Goal: Task Accomplishment & Management: Manage account settings

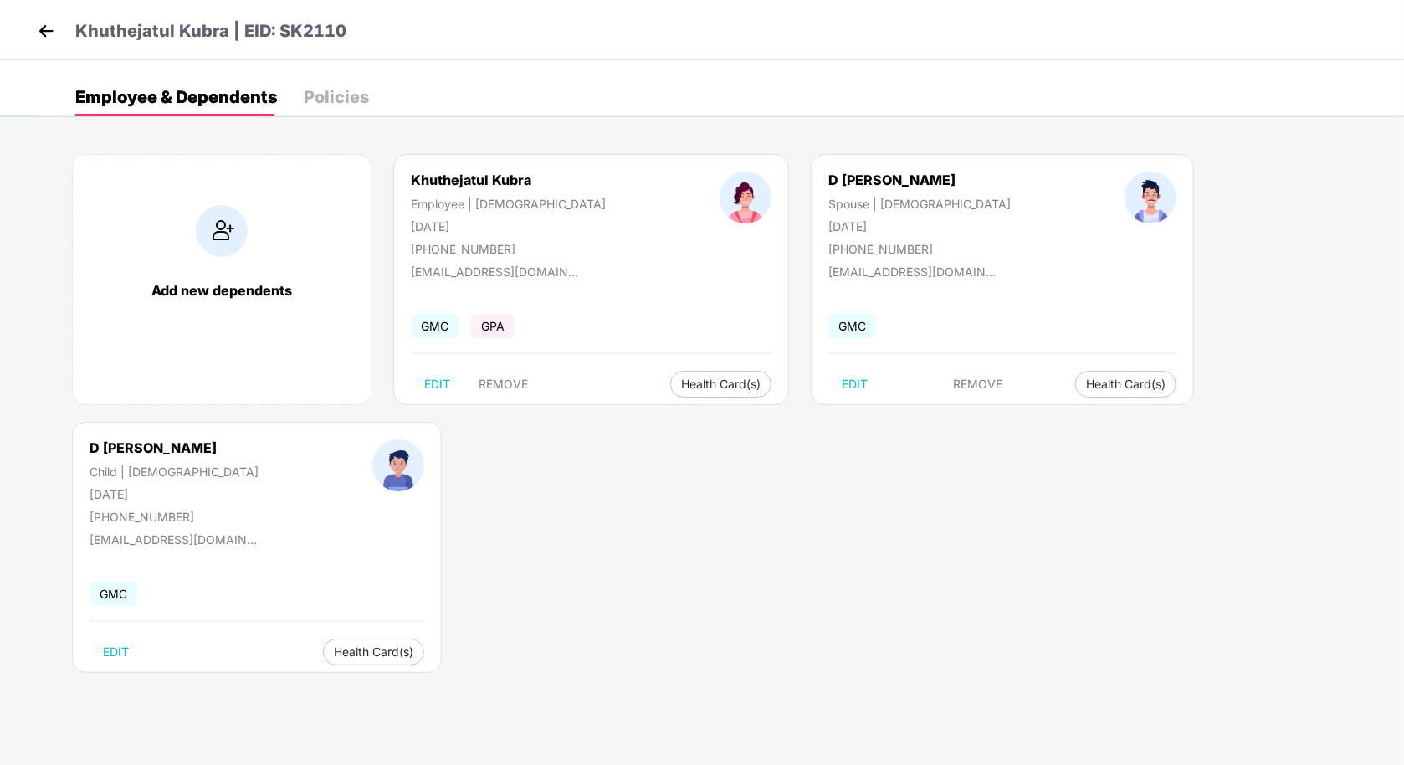
click at [49, 34] on img at bounding box center [45, 30] width 25 height 25
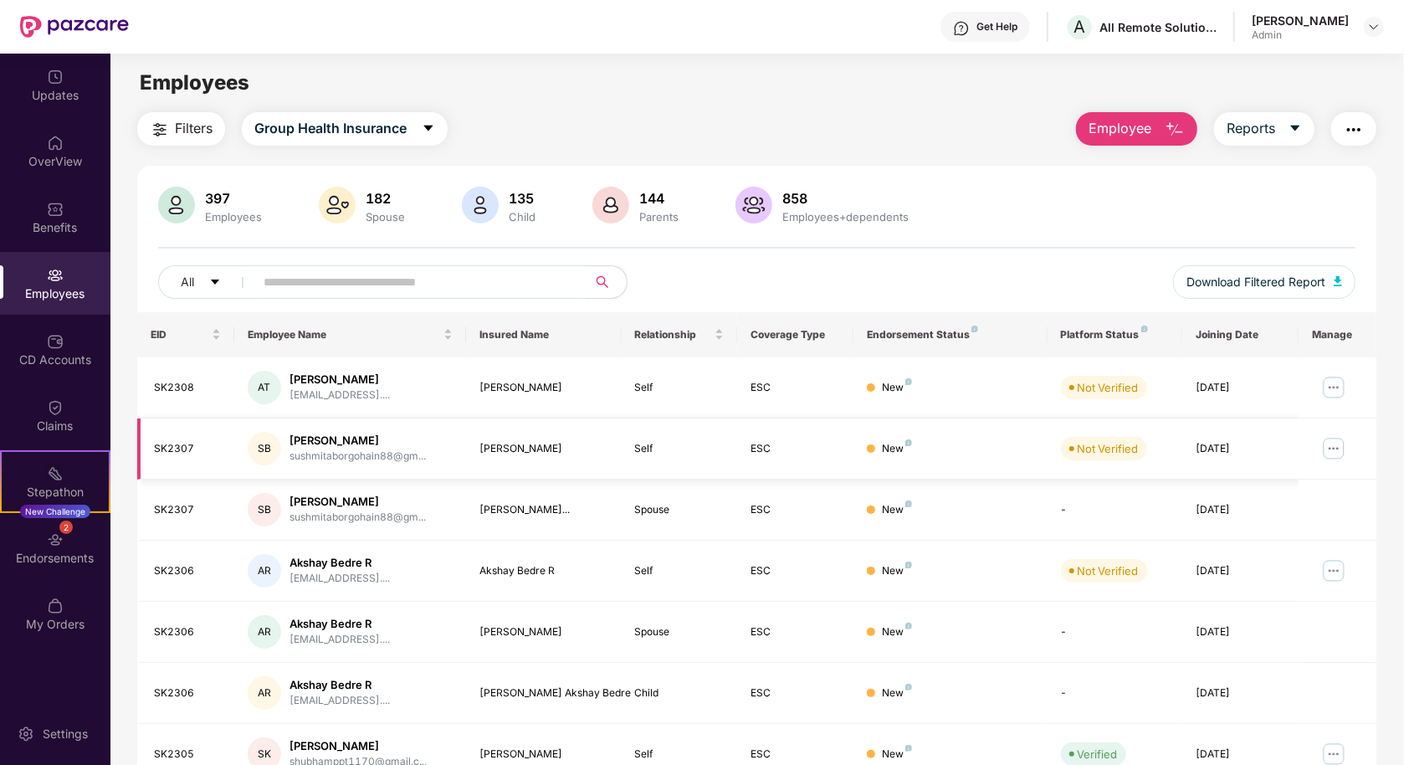
scroll to position [258, 0]
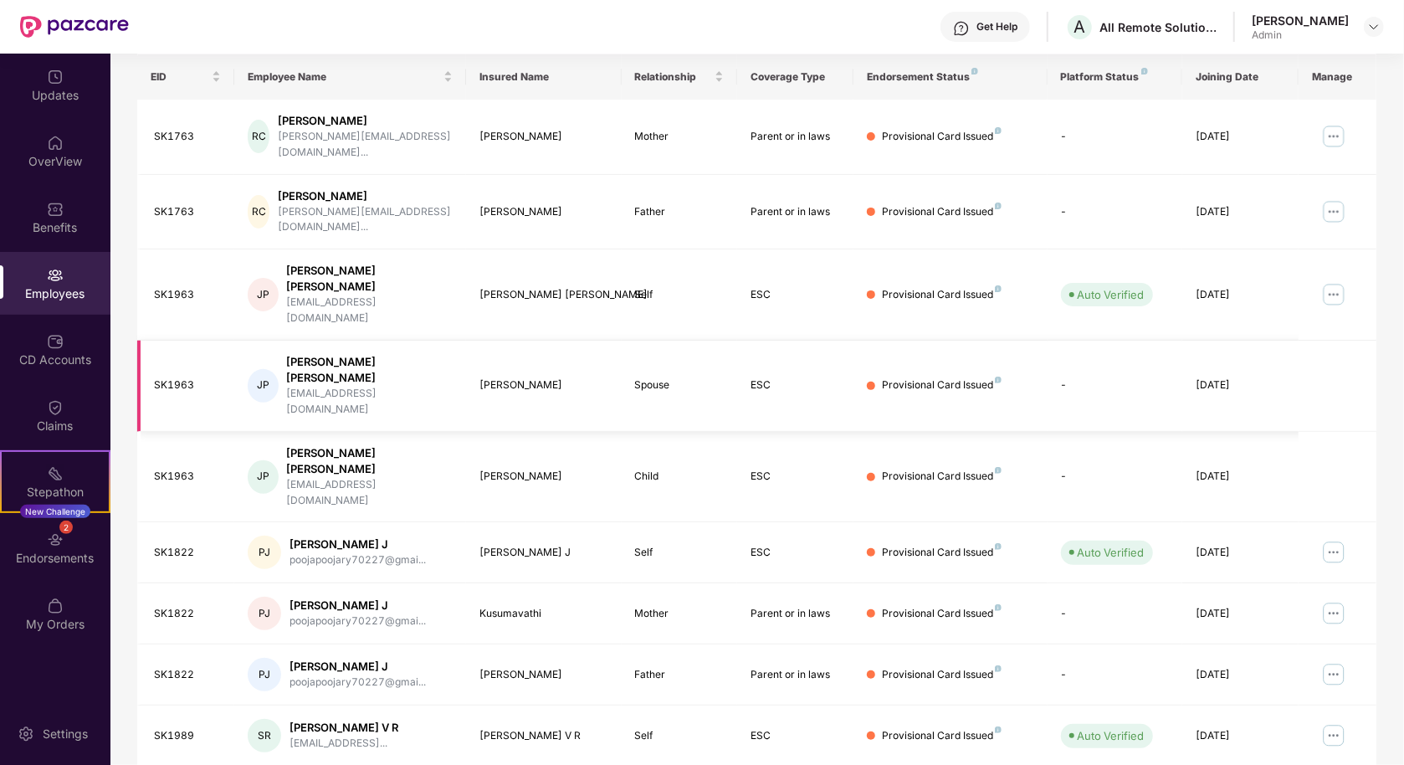
scroll to position [0, 0]
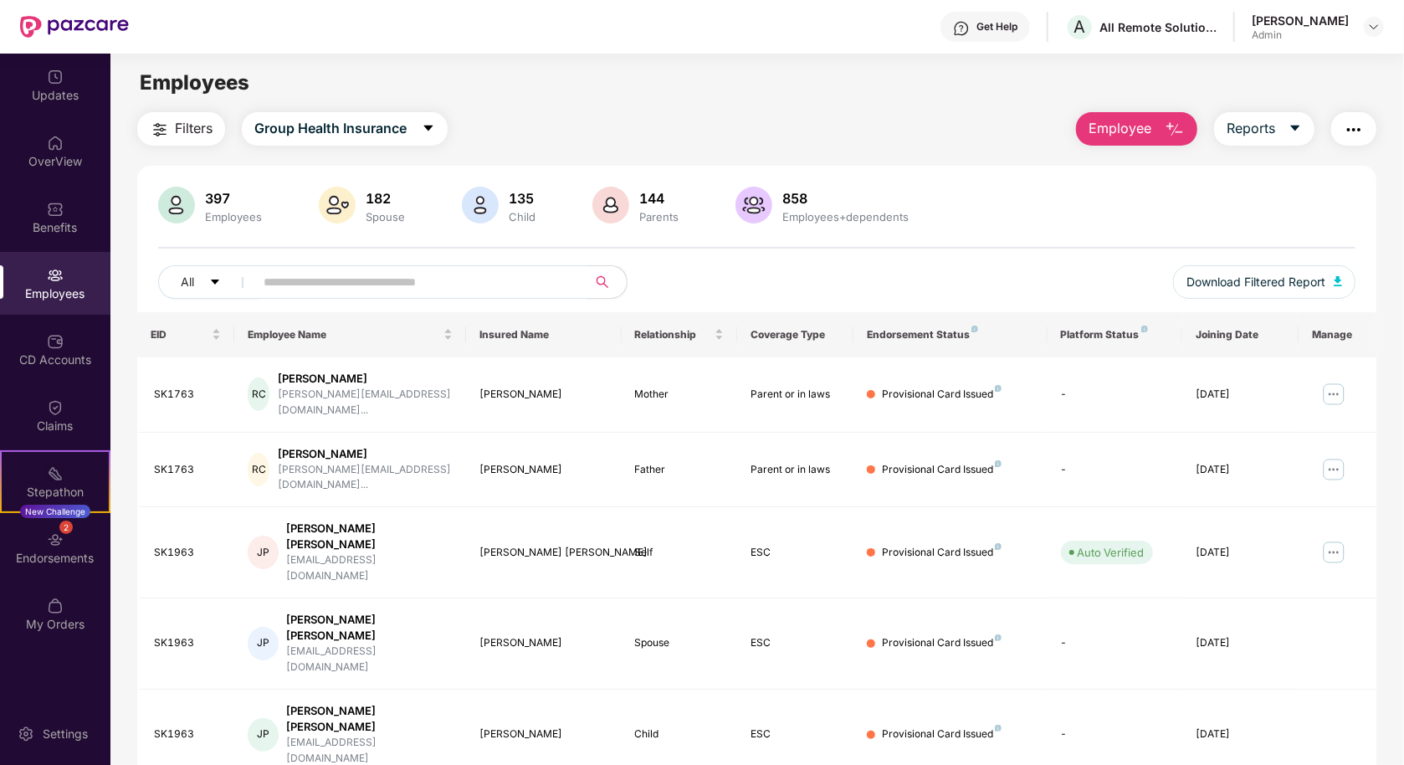
click at [426, 275] on input "text" at bounding box center [414, 281] width 300 height 25
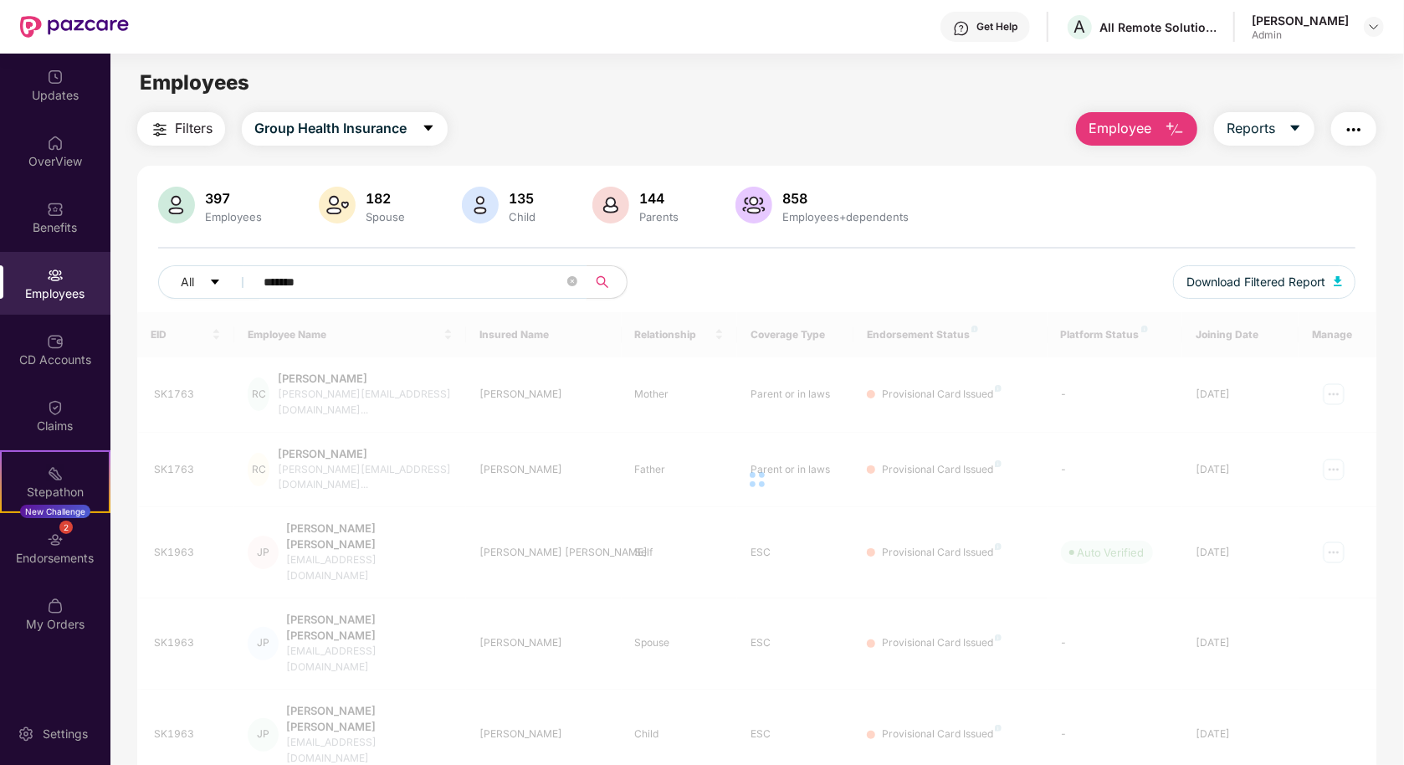
type input "*******"
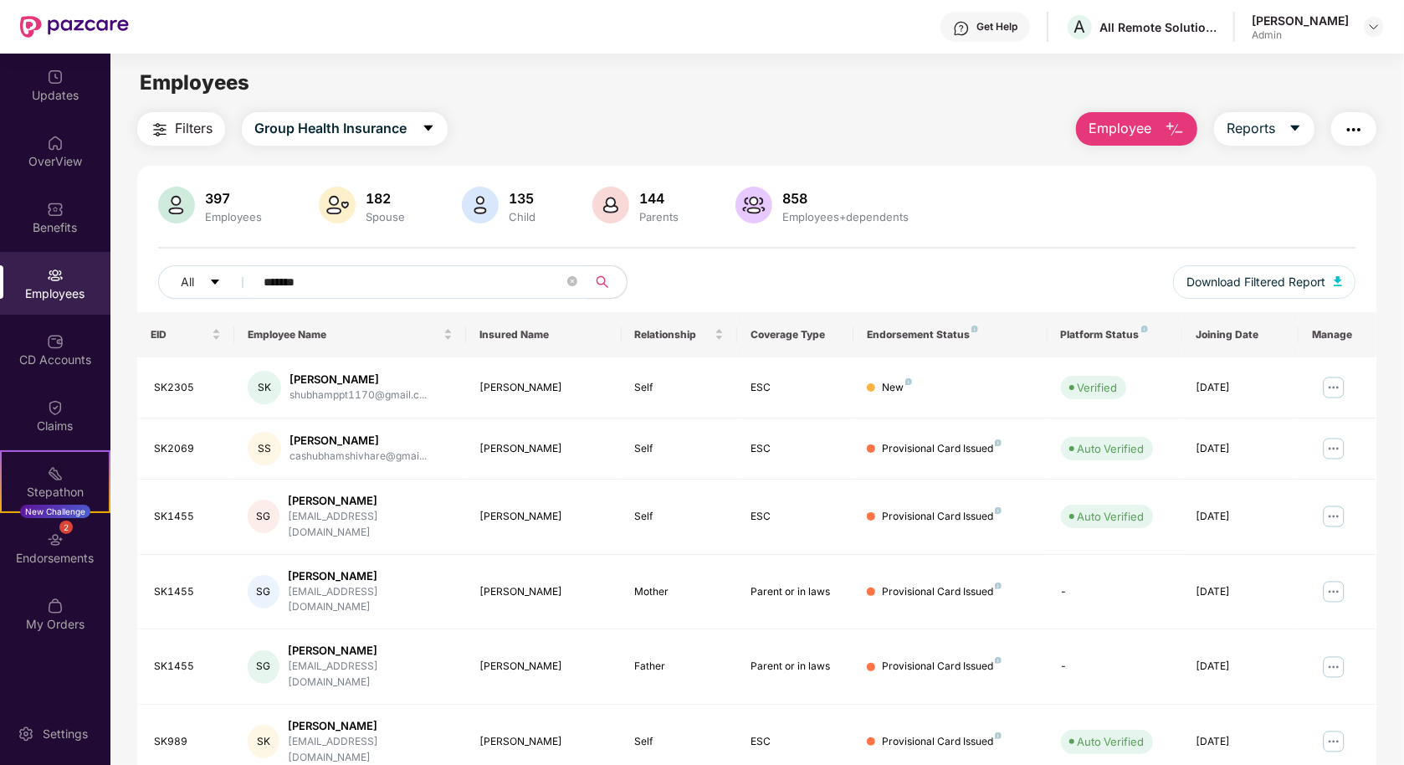
click at [1131, 136] on span "Employee" at bounding box center [1120, 128] width 63 height 21
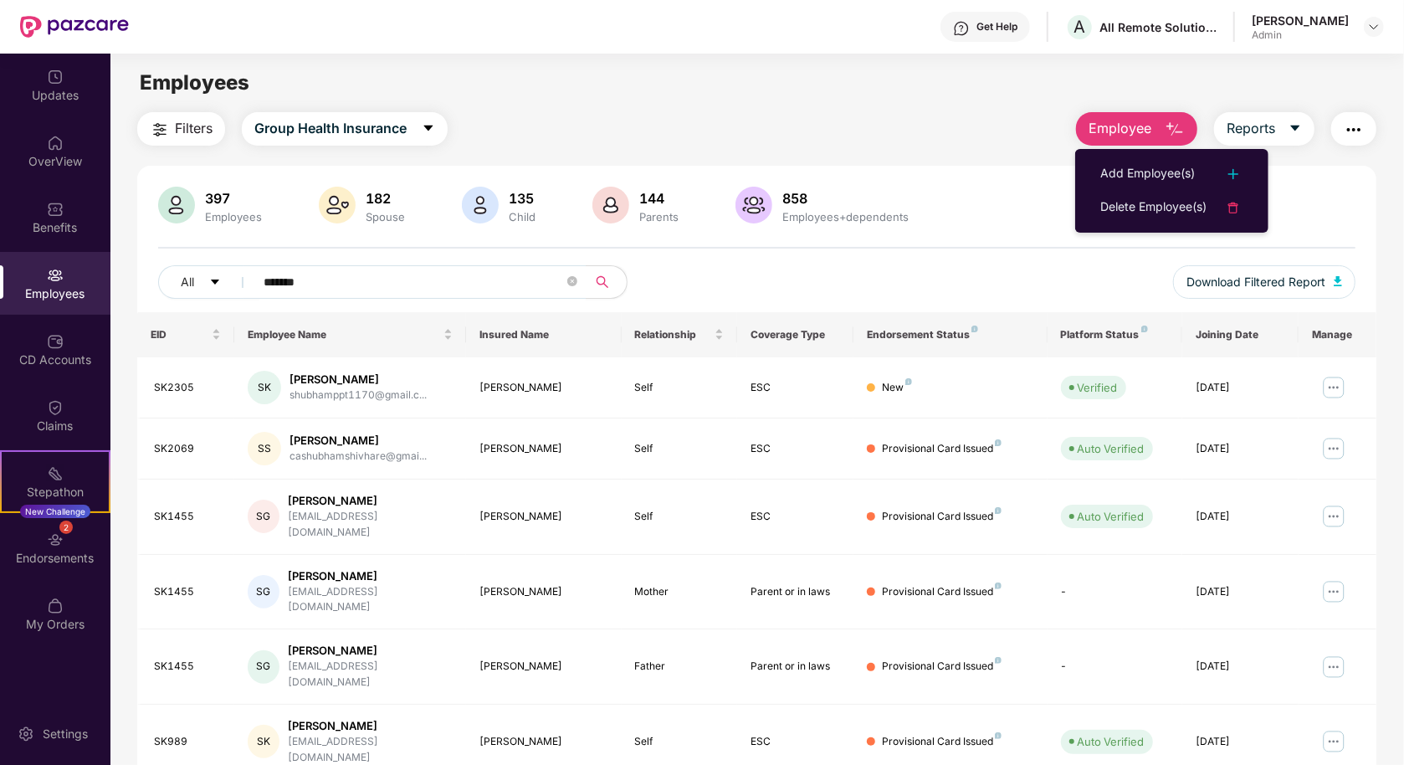
click at [1128, 155] on ul "Add Employee(s) Delete Employee(s)" at bounding box center [1171, 191] width 193 height 84
click at [1125, 167] on div "Add Employee(s)" at bounding box center [1148, 174] width 95 height 20
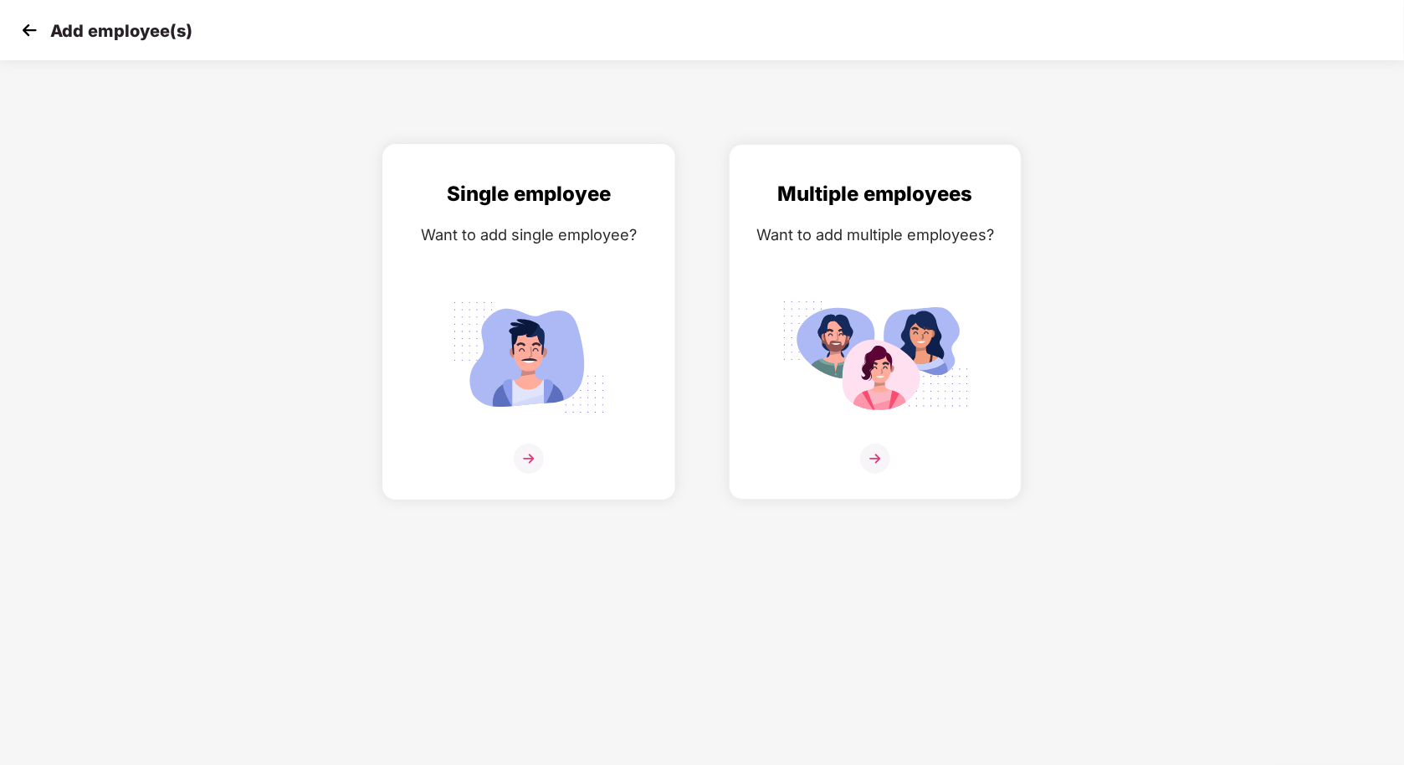
click at [610, 346] on img at bounding box center [528, 357] width 187 height 131
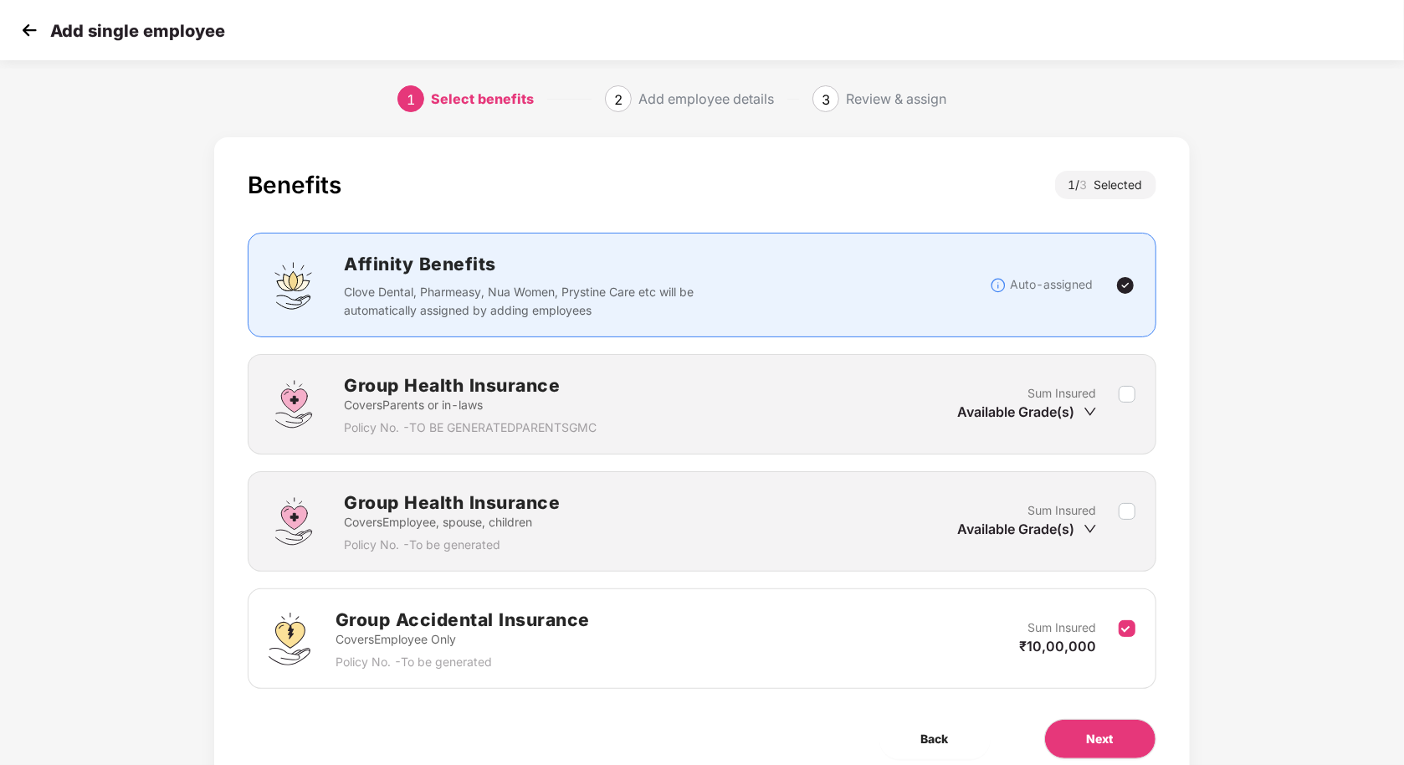
click at [21, 26] on img at bounding box center [29, 30] width 25 height 25
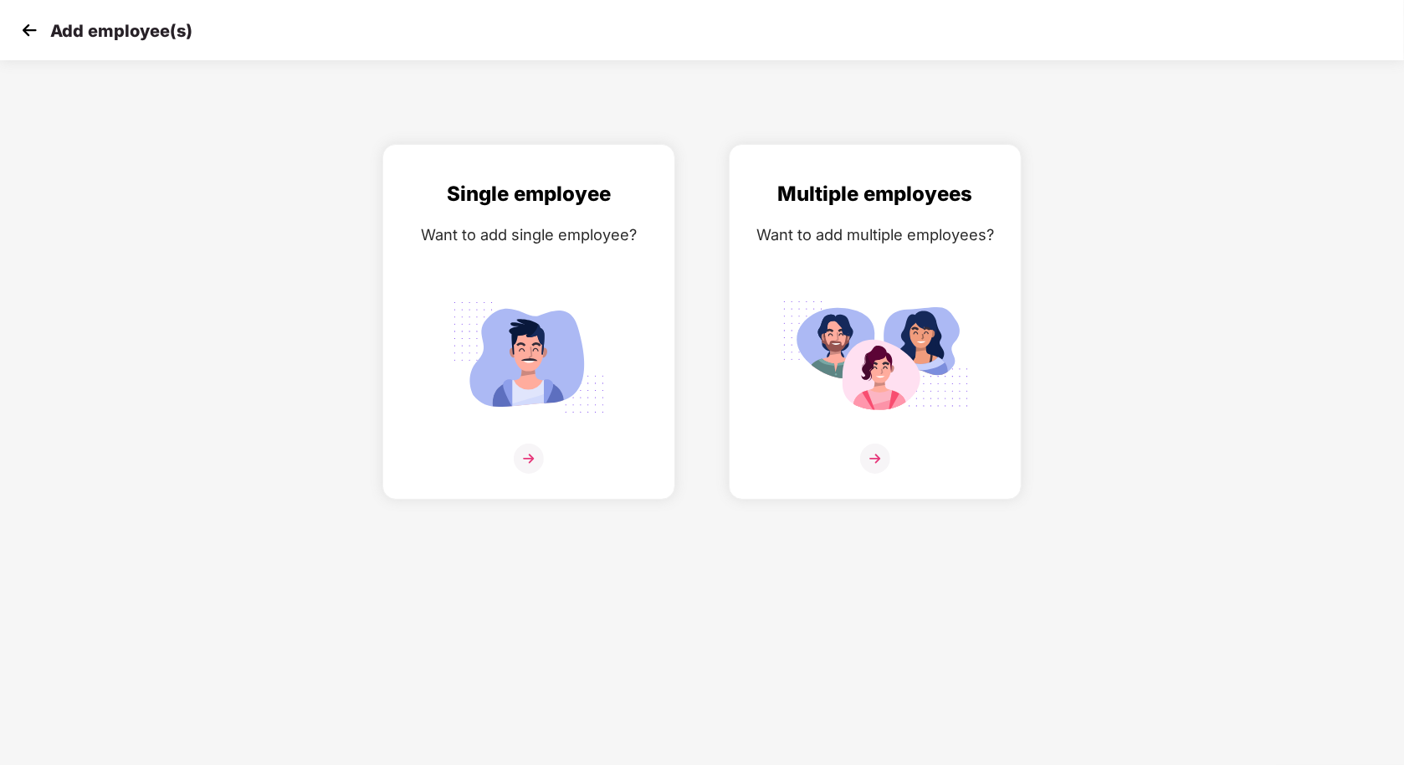
click at [21, 26] on img at bounding box center [29, 30] width 25 height 25
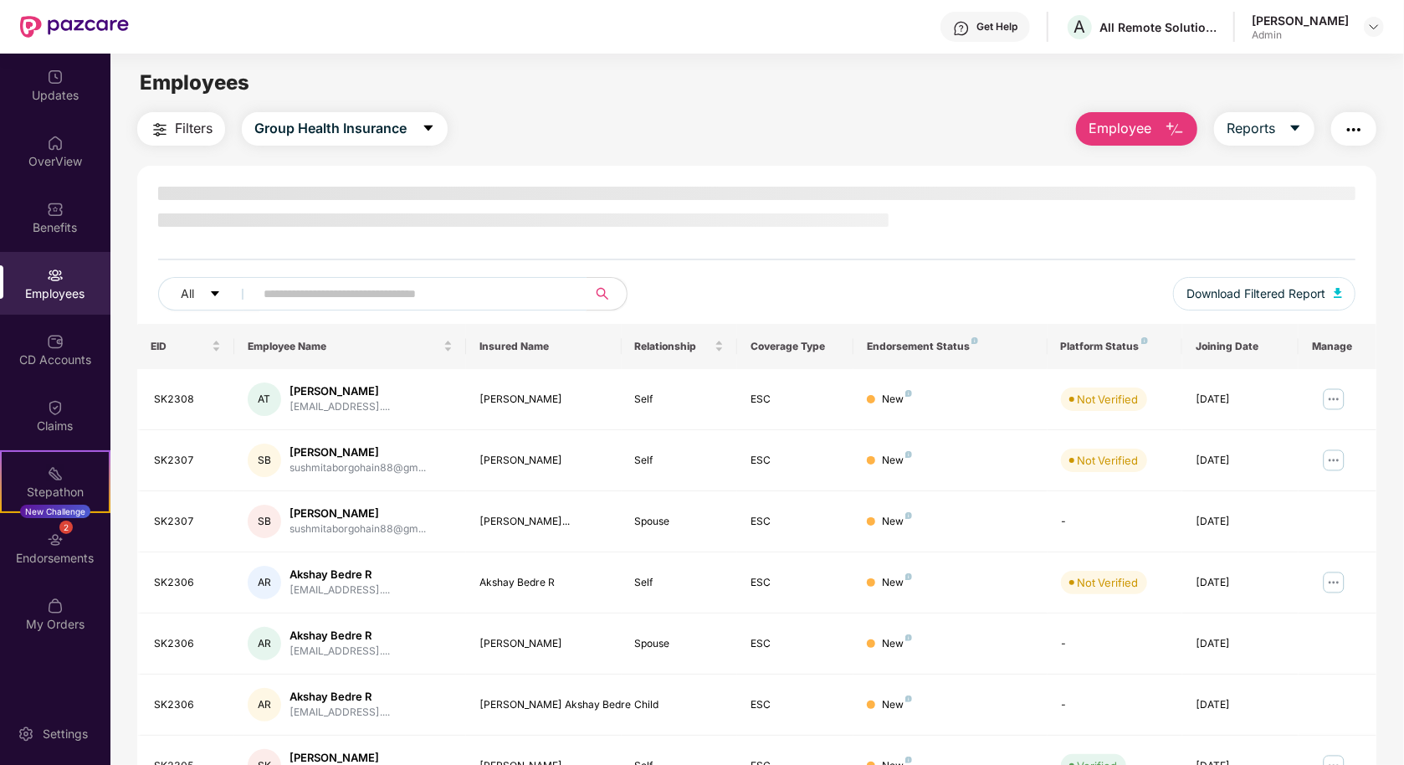
click at [446, 290] on input "text" at bounding box center [414, 293] width 300 height 25
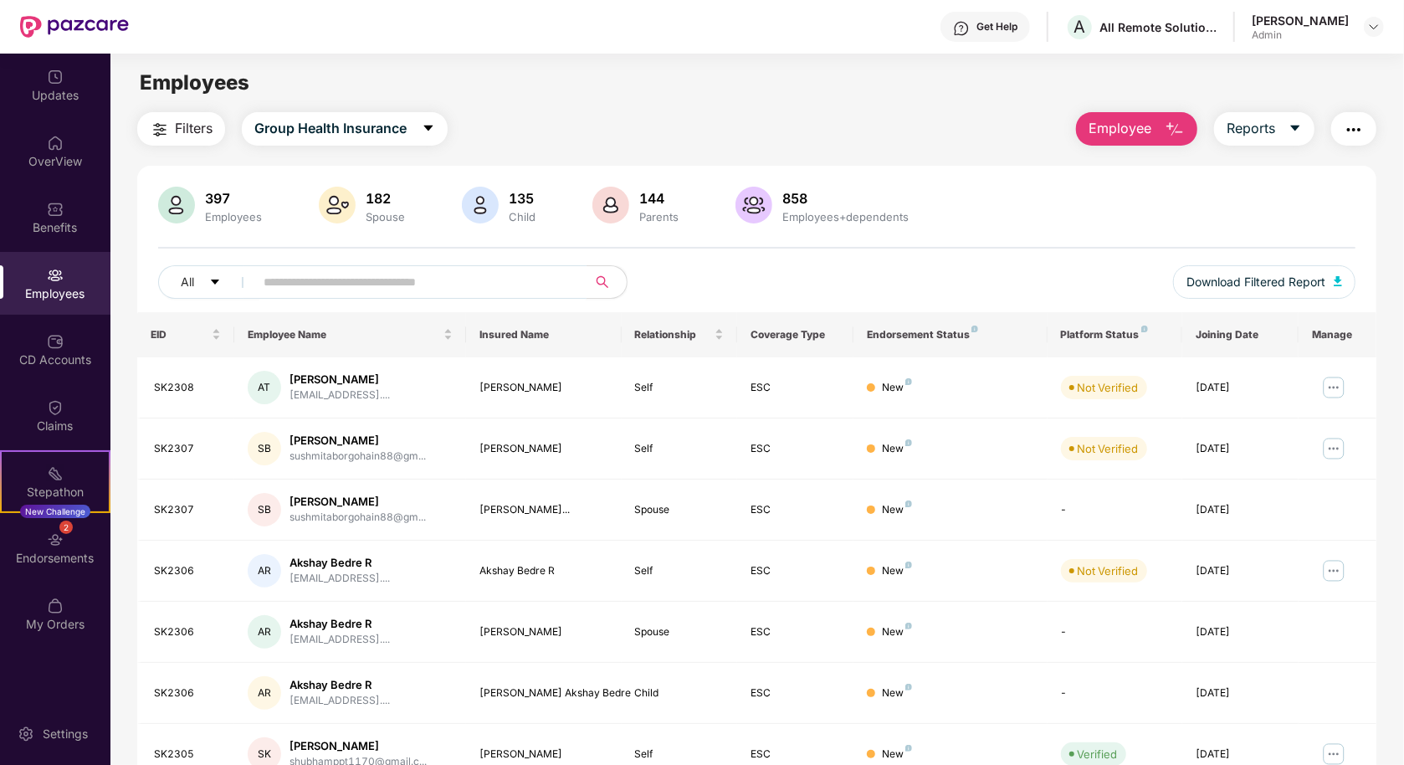
click at [712, 265] on div "All" at bounding box center [507, 281] width 699 height 33
click at [438, 281] on input "text" at bounding box center [414, 281] width 300 height 25
type input "*******"
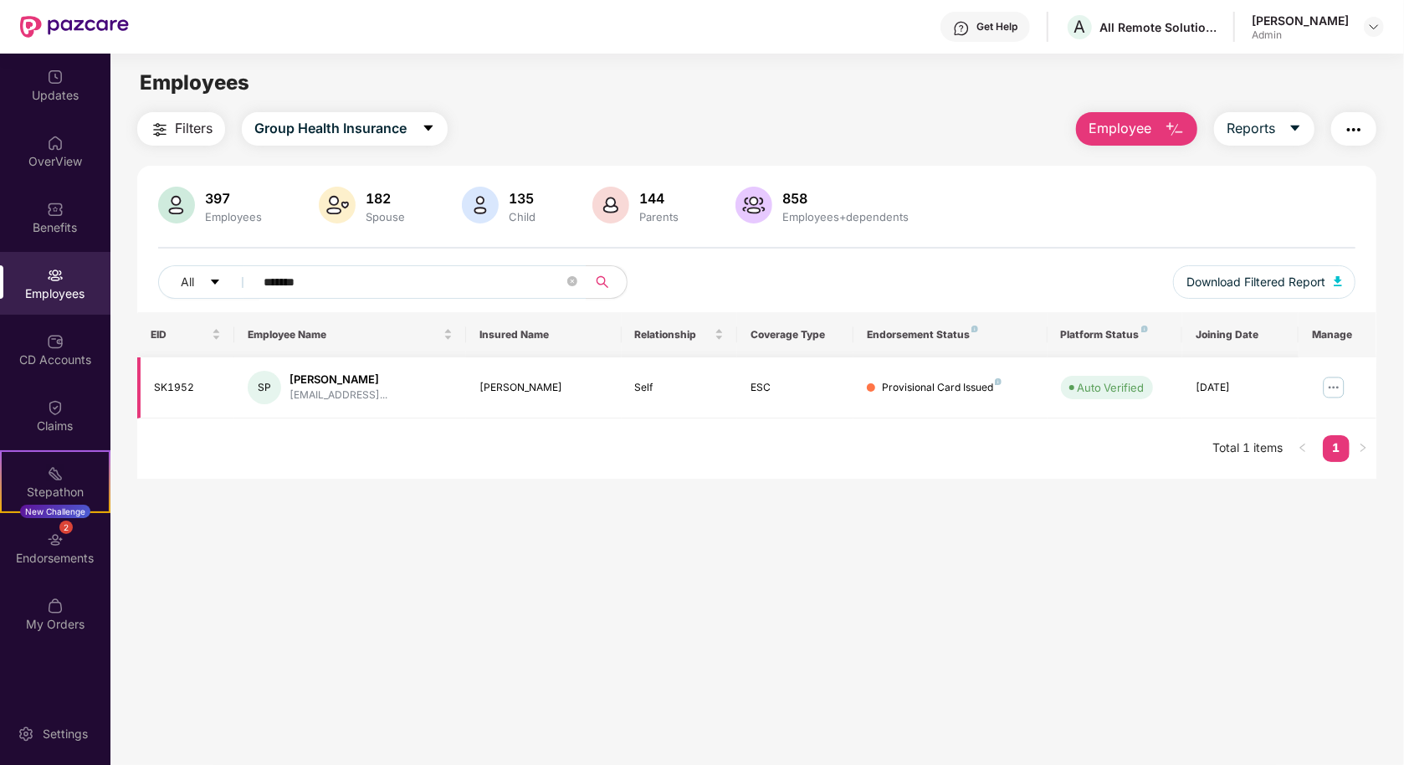
click at [1327, 388] on img at bounding box center [1334, 387] width 27 height 27
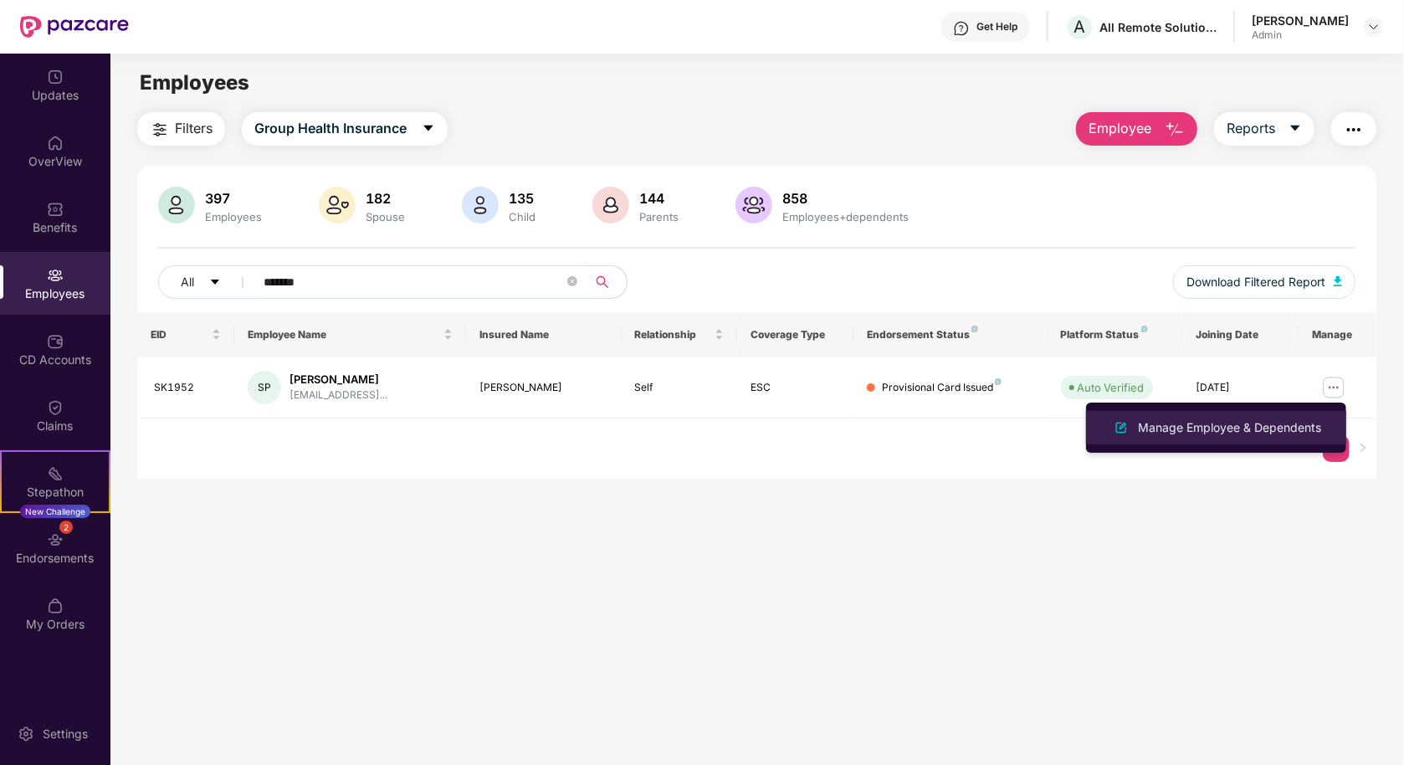
click at [1249, 429] on div "Manage Employee & Dependents" at bounding box center [1230, 427] width 190 height 18
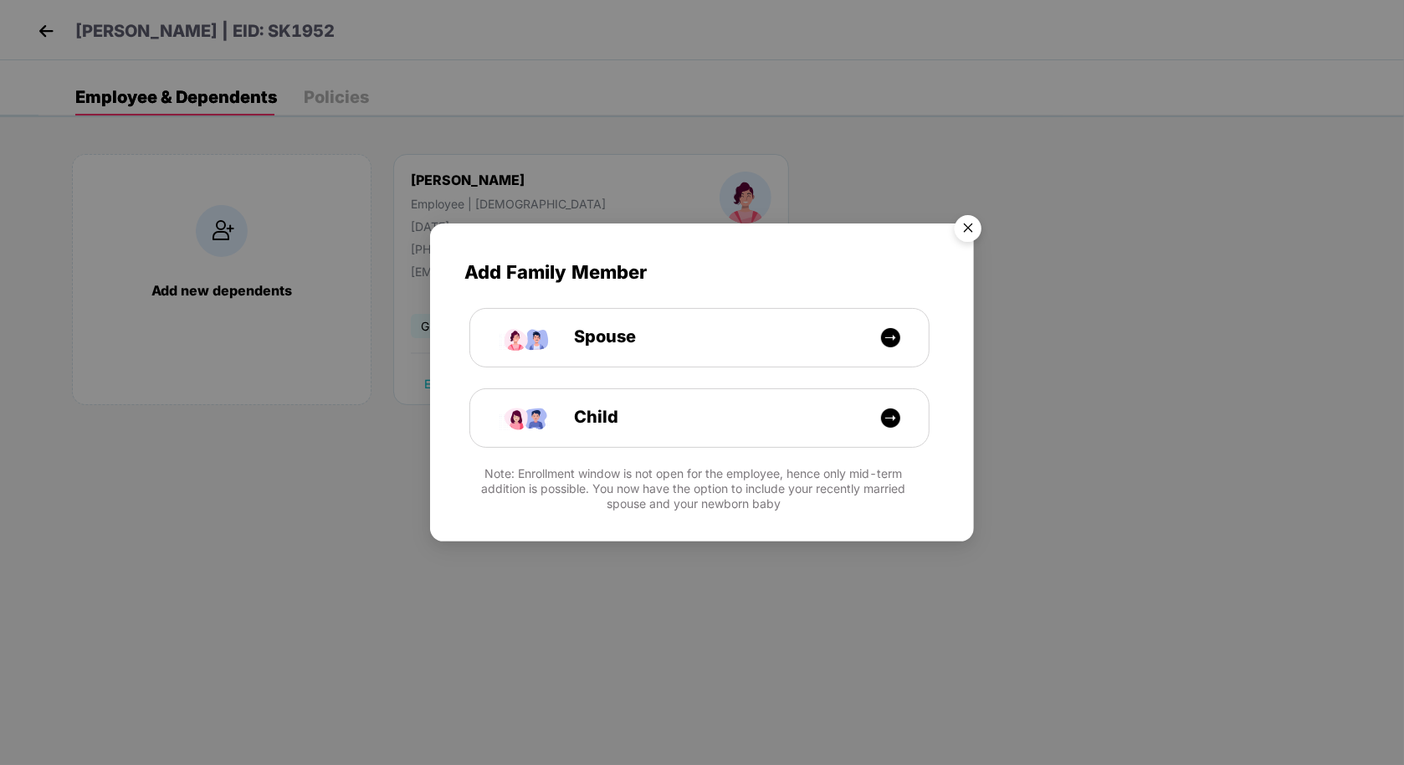
click at [959, 228] on img "Close" at bounding box center [968, 231] width 47 height 47
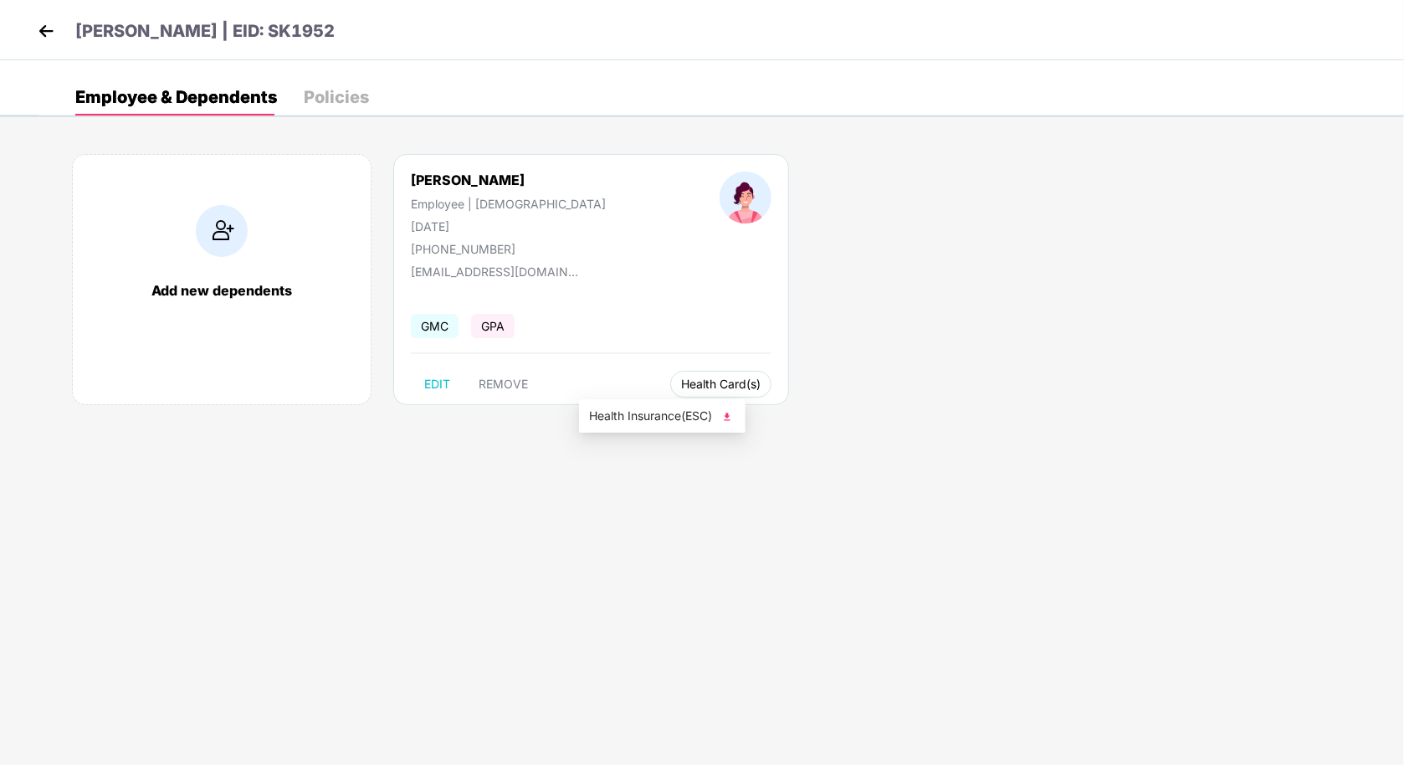
click at [670, 391] on button "Health Card(s)" at bounding box center [720, 384] width 101 height 27
click at [644, 405] on li "Health Insurance(ESC)" at bounding box center [662, 416] width 167 height 27
click at [45, 26] on img at bounding box center [45, 30] width 25 height 25
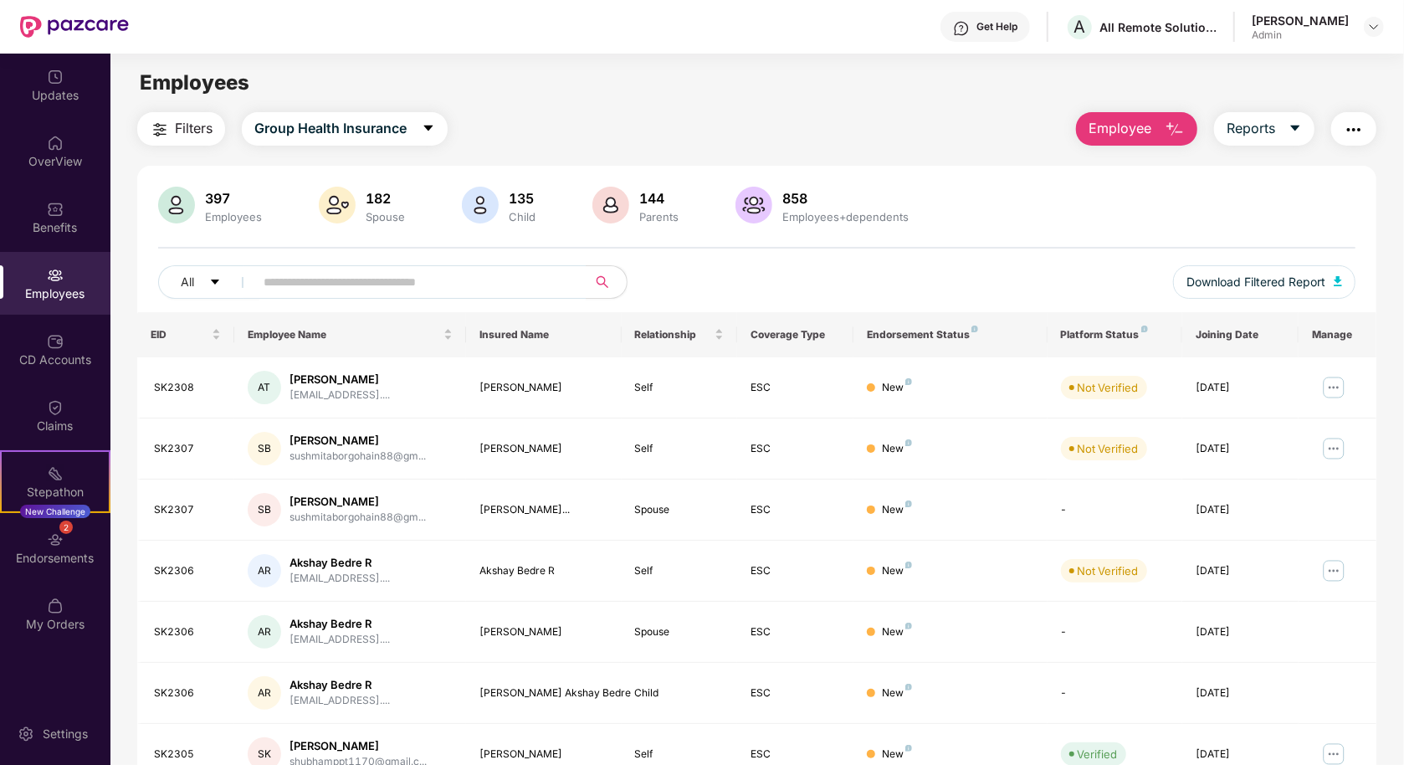
click at [838, 213] on div "Employees+dependents" at bounding box center [845, 216] width 133 height 13
click at [839, 218] on div "Employees+dependents" at bounding box center [845, 216] width 133 height 13
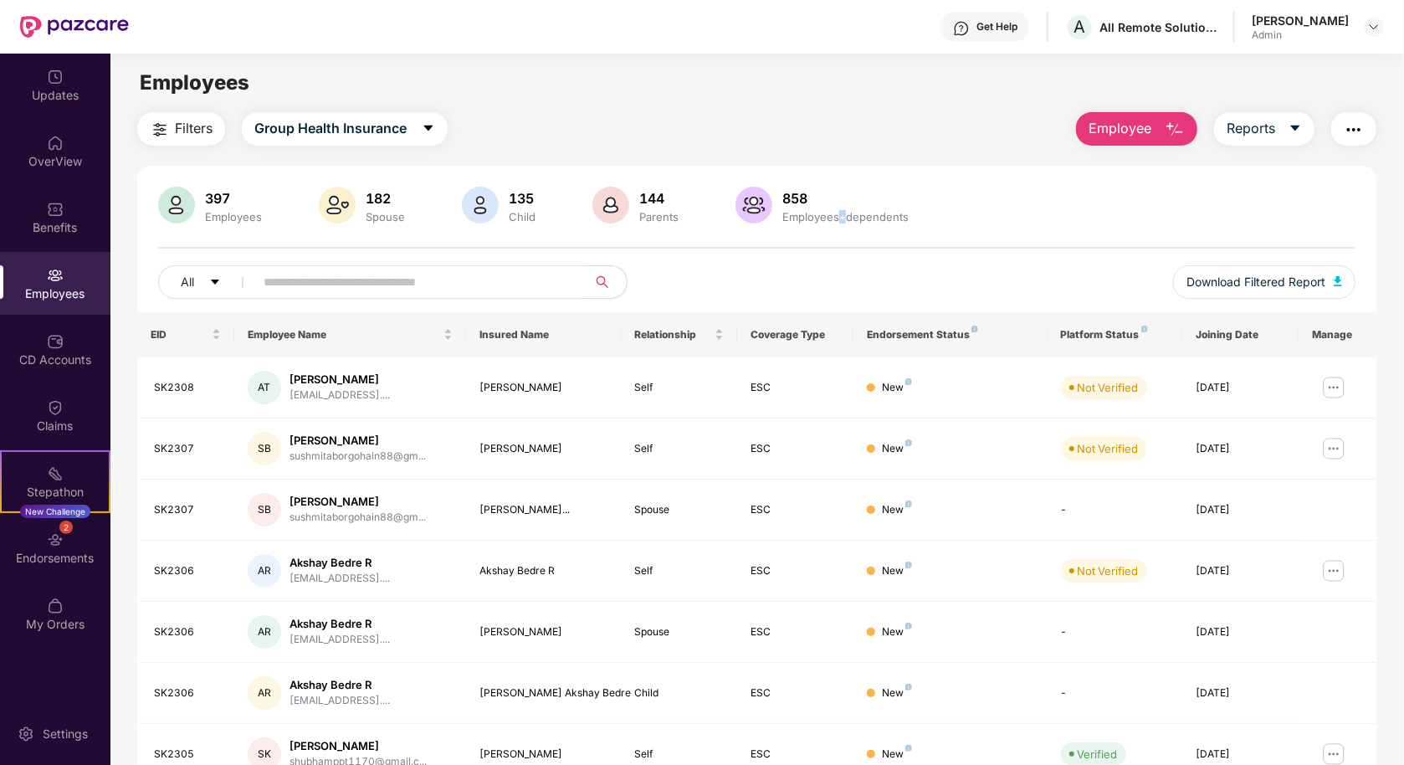
click at [839, 218] on div "Employees+dependents" at bounding box center [845, 216] width 133 height 13
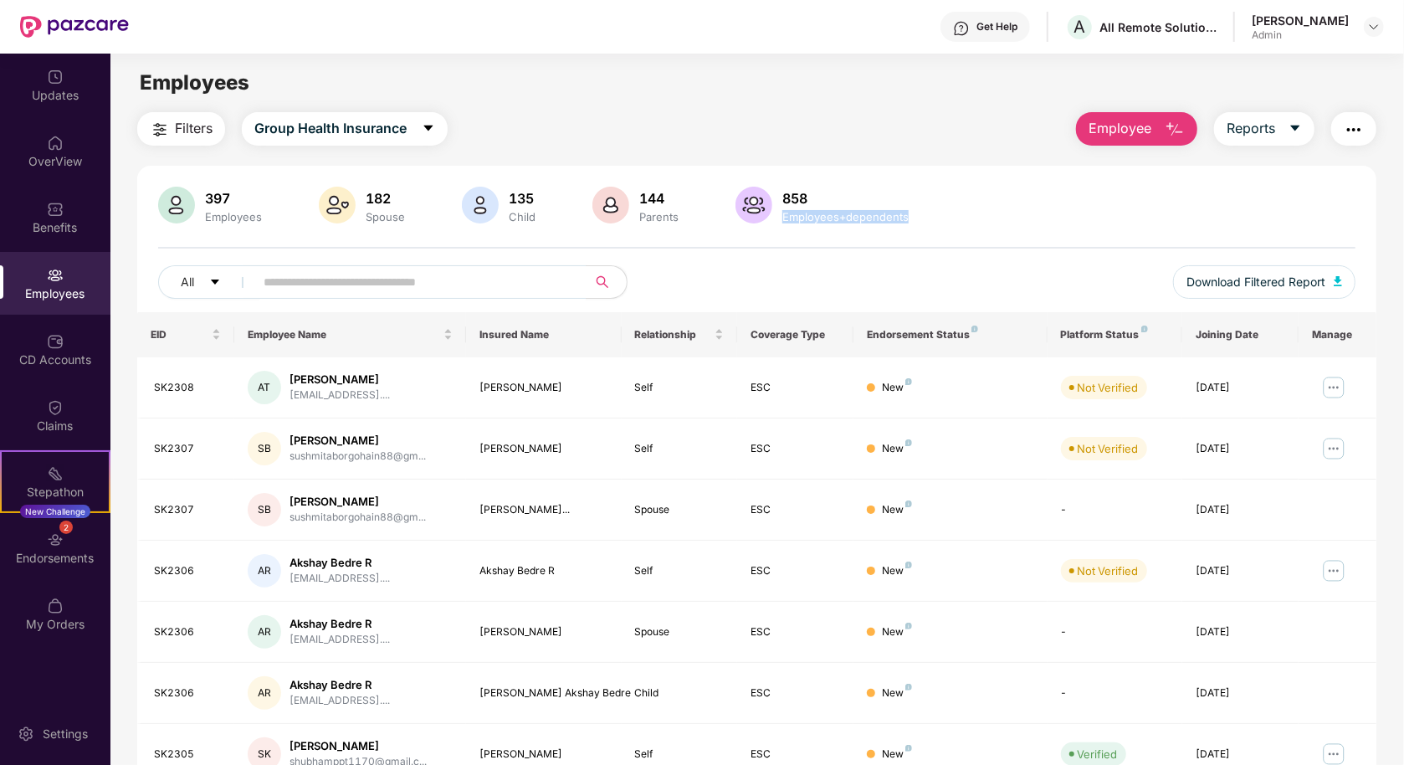
click at [839, 218] on div "Employees+dependents" at bounding box center [845, 216] width 133 height 13
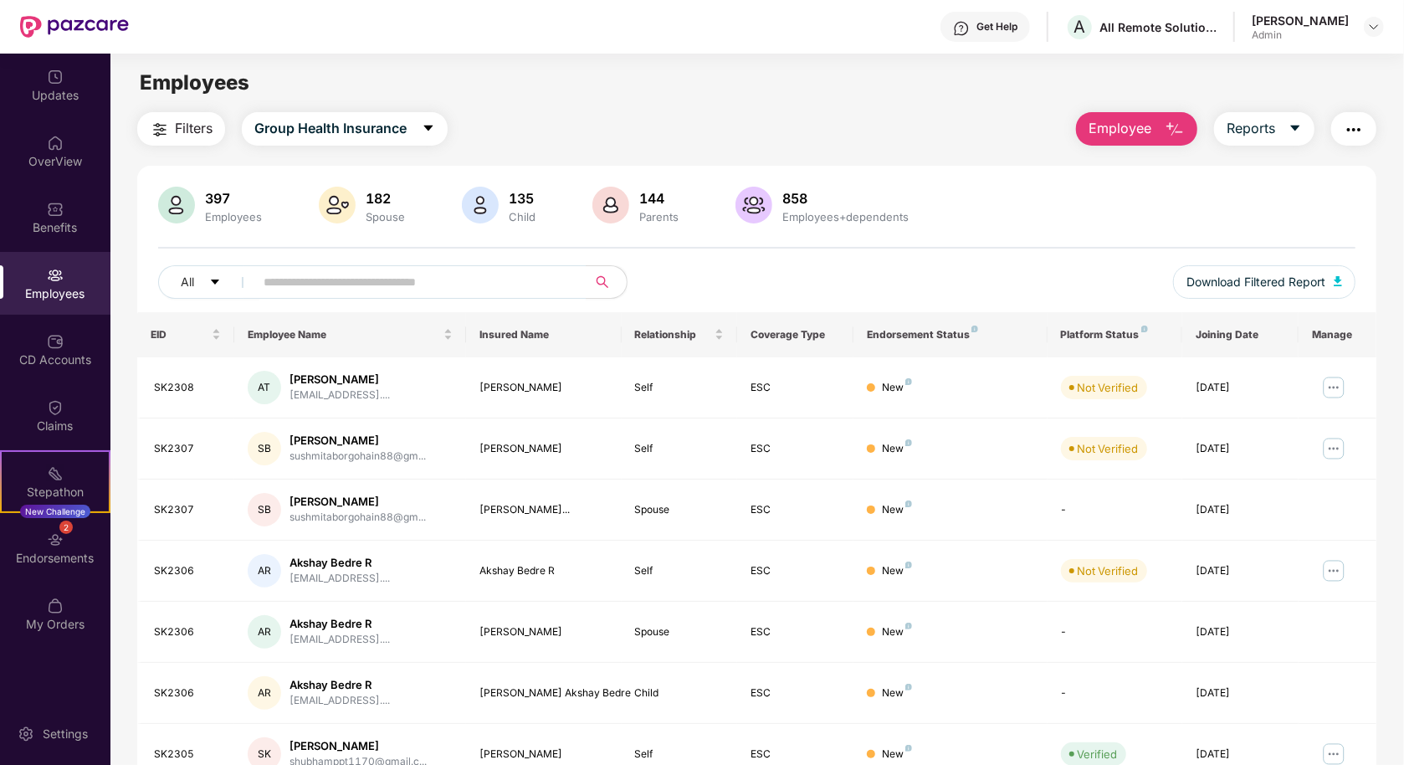
click at [937, 207] on div "397 Employees 182 Spouse 135 Child [DEMOGRAPHIC_DATA] Parents 858 Employees+dep…" at bounding box center [757, 207] width 1198 height 40
click at [653, 213] on div "Parents" at bounding box center [659, 216] width 46 height 13
click at [659, 223] on div "144 Parents" at bounding box center [637, 207] width 96 height 40
